Goal: Information Seeking & Learning: Find specific page/section

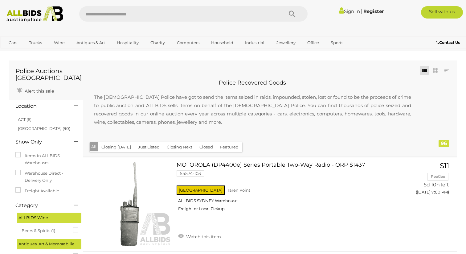
click at [117, 13] on input "text" at bounding box center [178, 13] width 198 height 15
type input "***"
